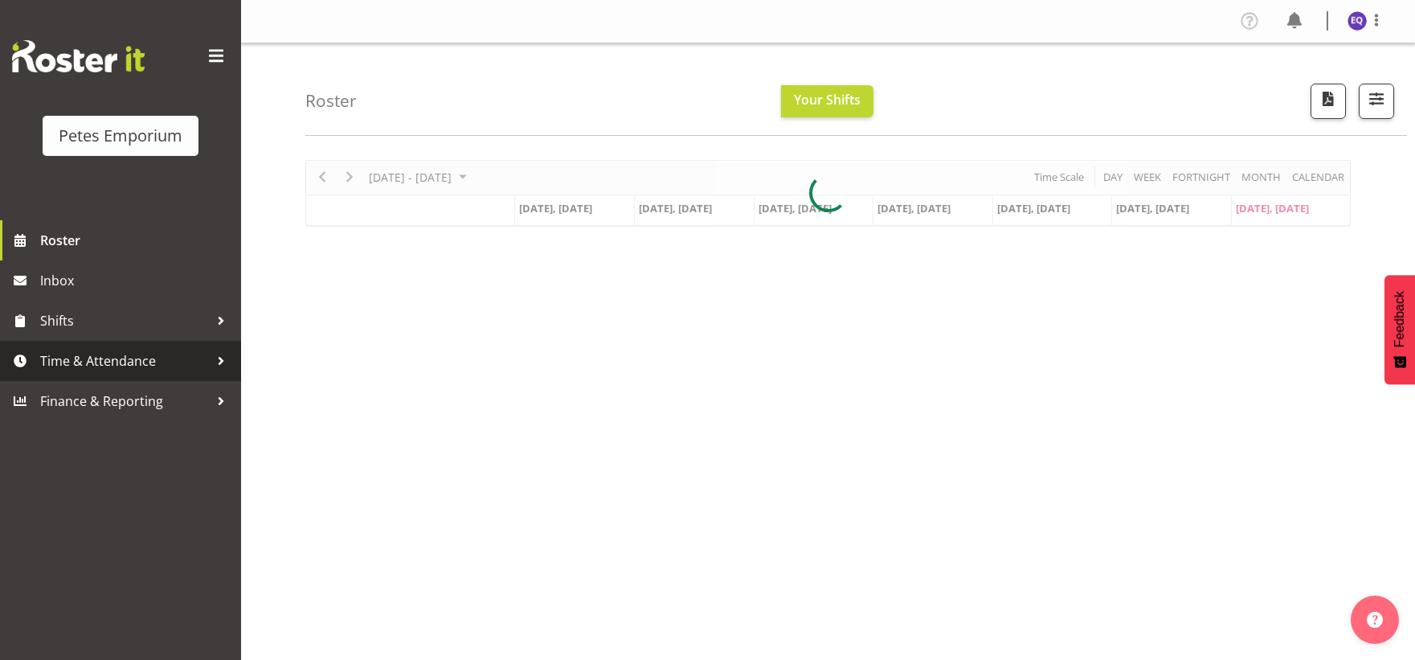
click at [59, 352] on span "Time & Attendance" at bounding box center [124, 361] width 169 height 24
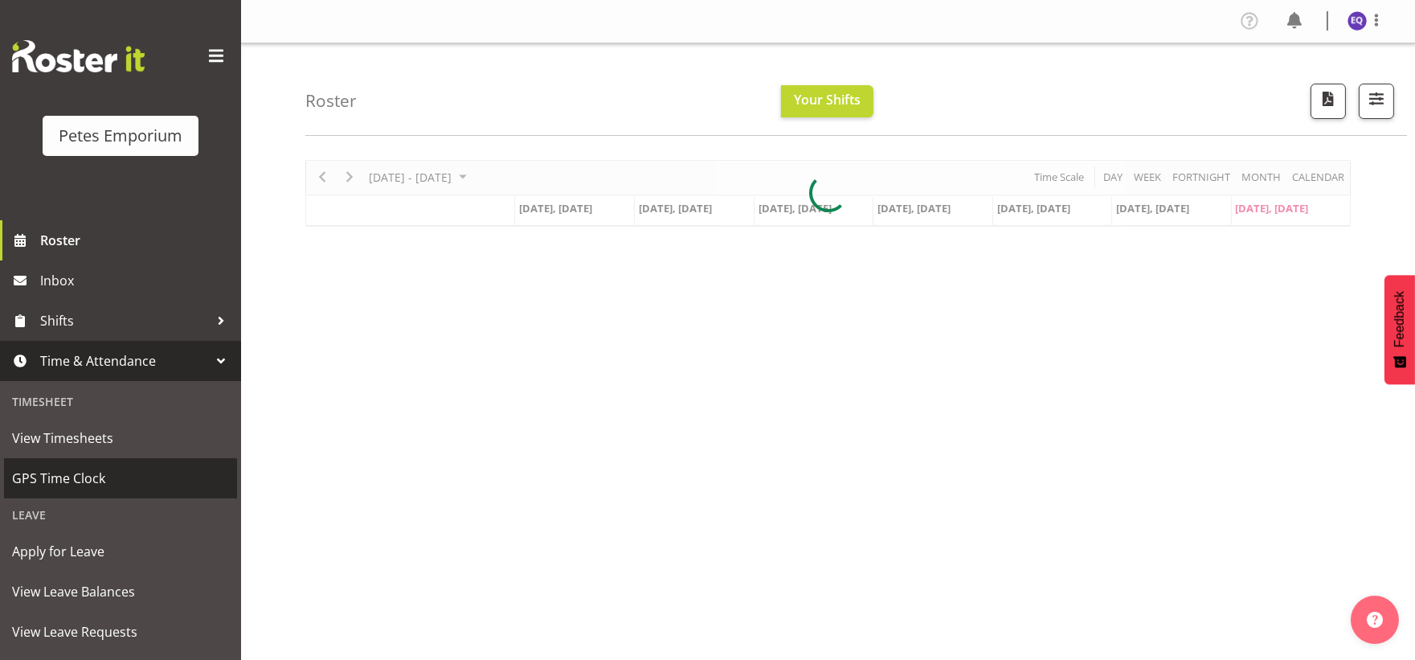
click at [79, 478] on span "GPS Time Clock" at bounding box center [120, 478] width 217 height 24
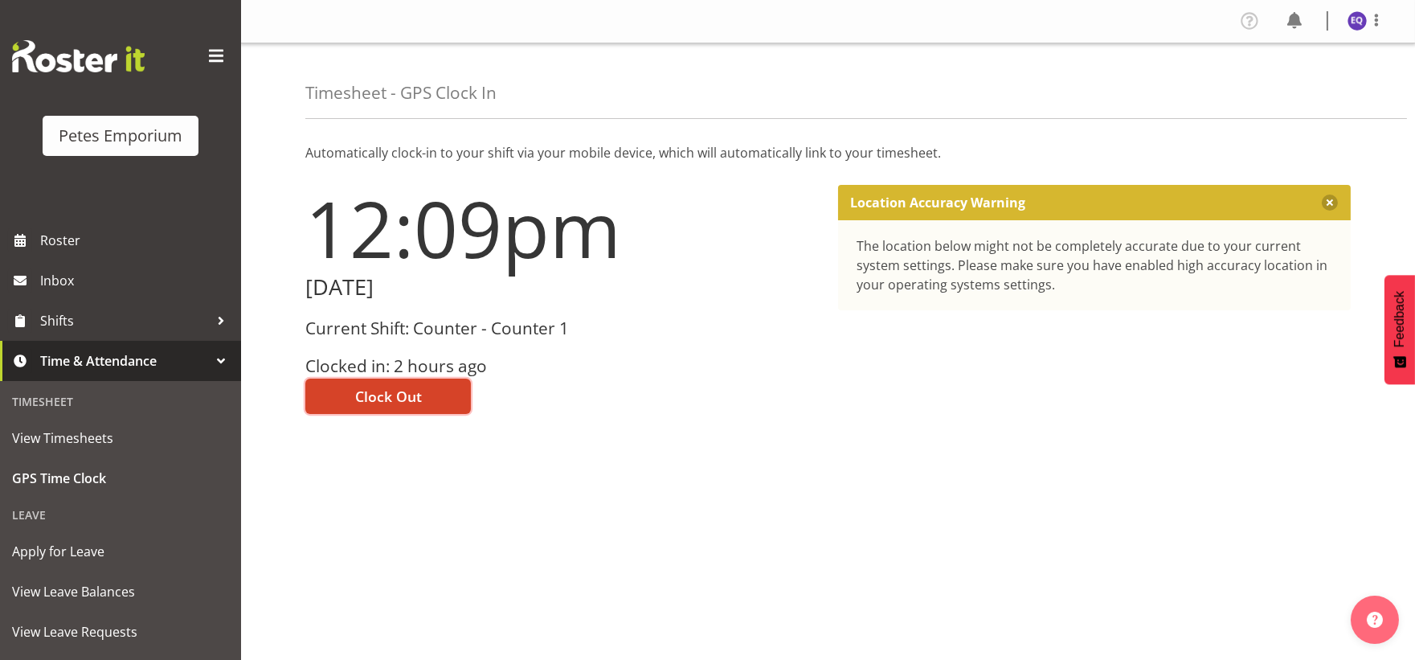
click at [351, 402] on button "Clock Out" at bounding box center [387, 395] width 165 height 35
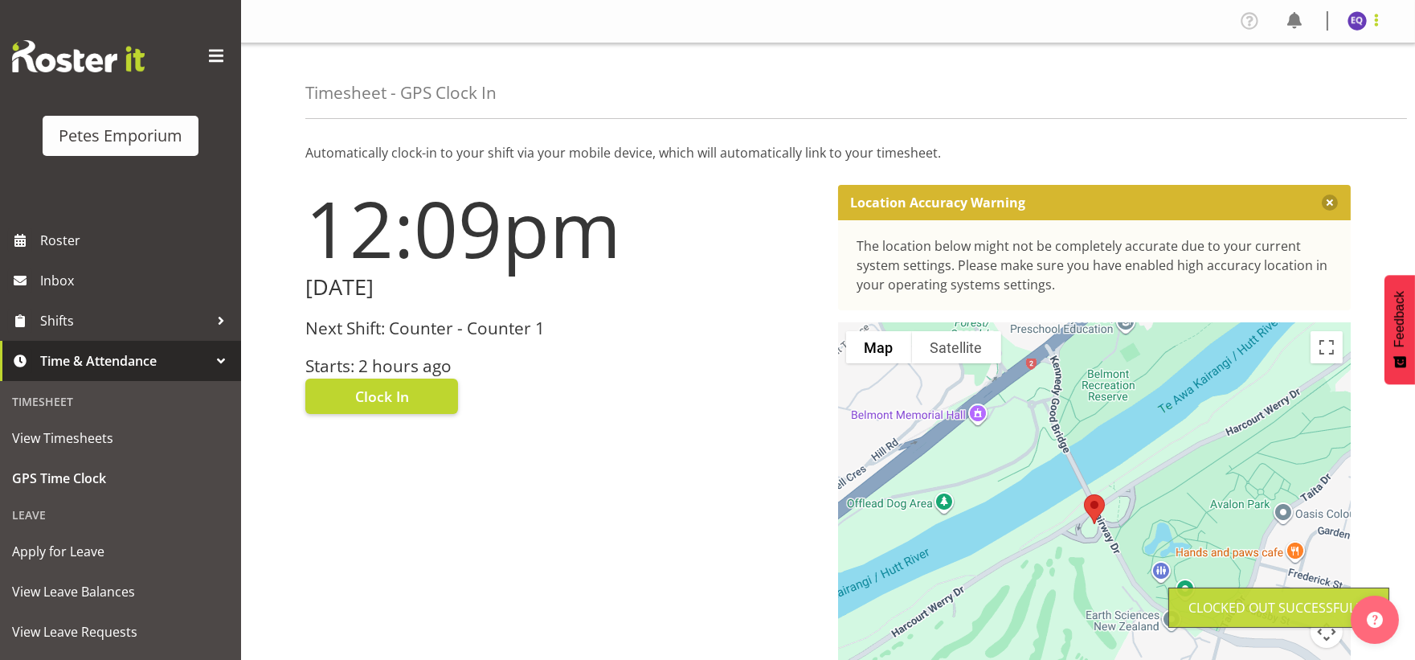
click at [1370, 22] on span at bounding box center [1376, 19] width 19 height 19
click at [1321, 92] on link "Log Out" at bounding box center [1309, 84] width 154 height 29
